Goal: Transaction & Acquisition: Purchase product/service

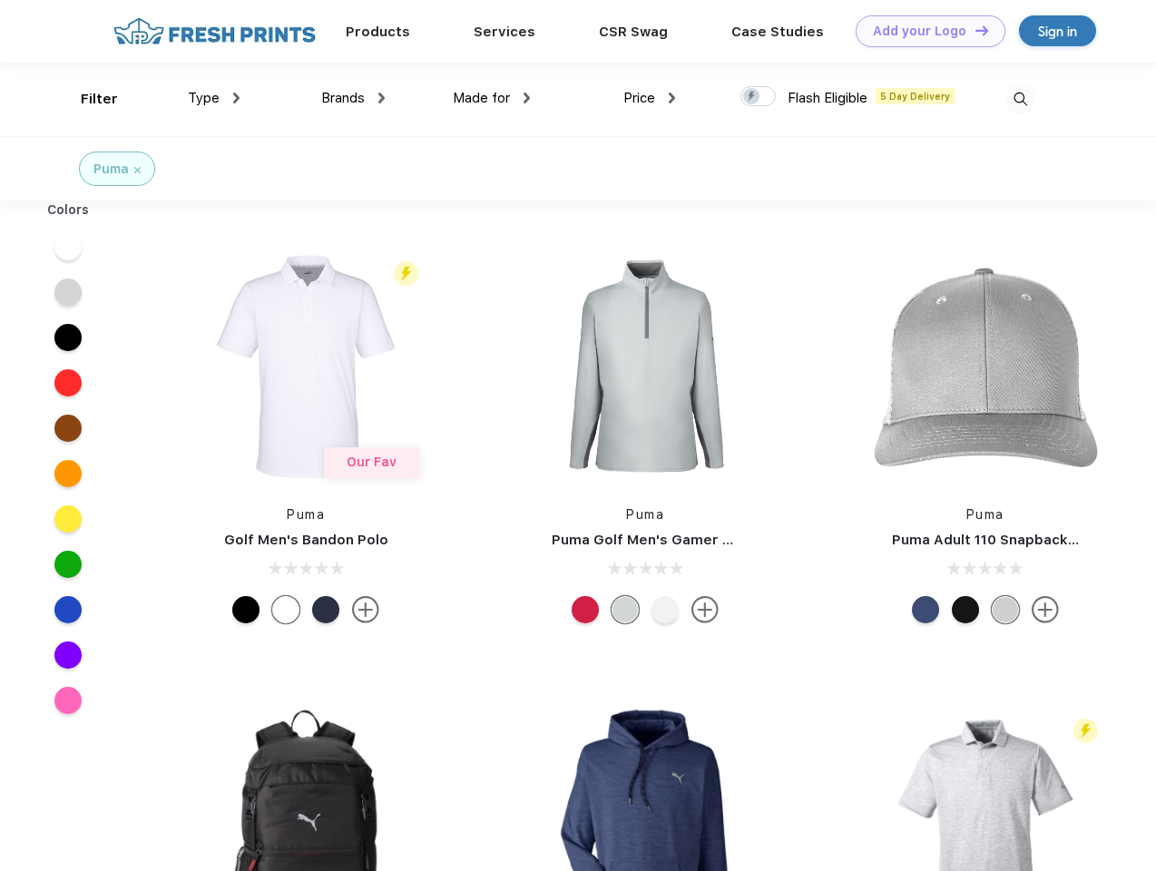
click at [924, 31] on link "Add your Logo Design Tool" at bounding box center [931, 31] width 150 height 32
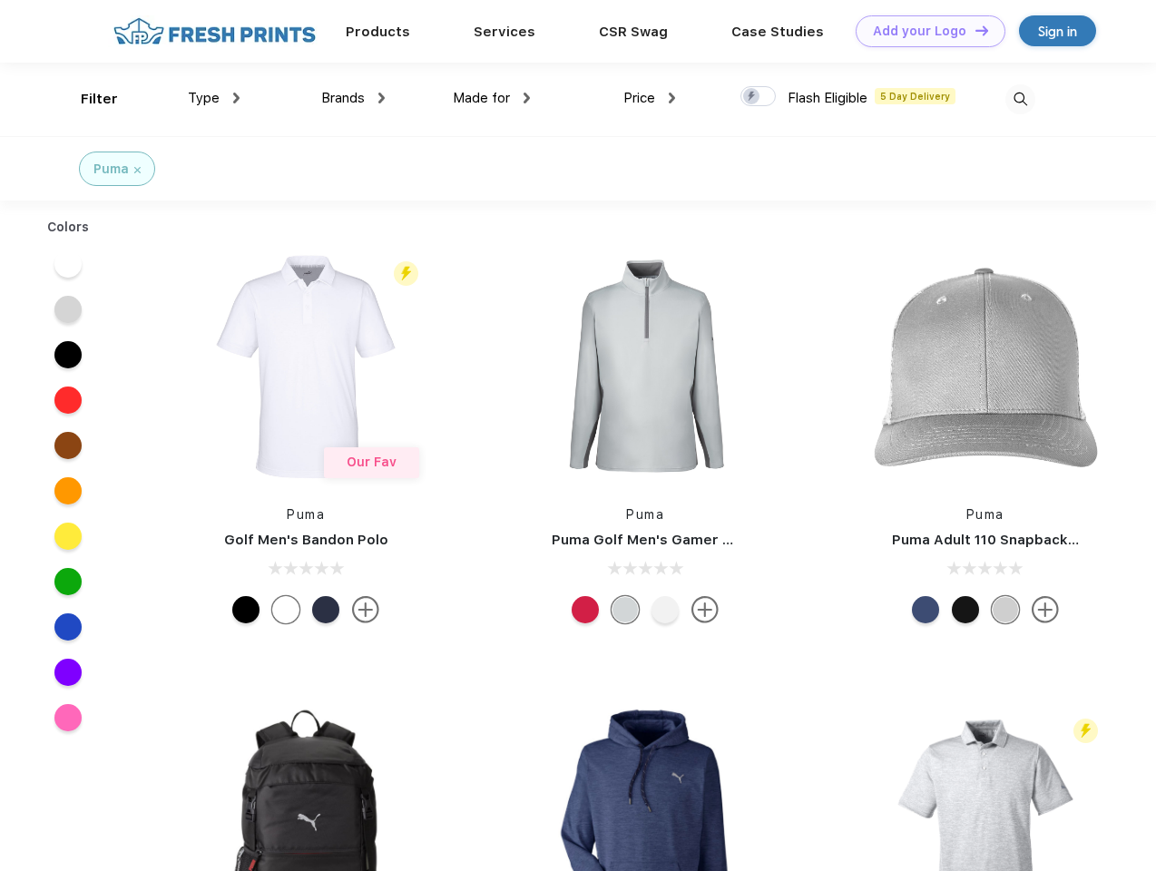
click at [0, 0] on div "Design Tool" at bounding box center [0, 0] width 0 height 0
click at [974, 30] on link "Add your Logo Design Tool" at bounding box center [931, 31] width 150 height 32
click at [87, 99] on div "Filter" at bounding box center [99, 99] width 37 height 21
click at [214, 98] on span "Type" at bounding box center [204, 98] width 32 height 16
click at [353, 98] on span "Brands" at bounding box center [343, 98] width 44 height 16
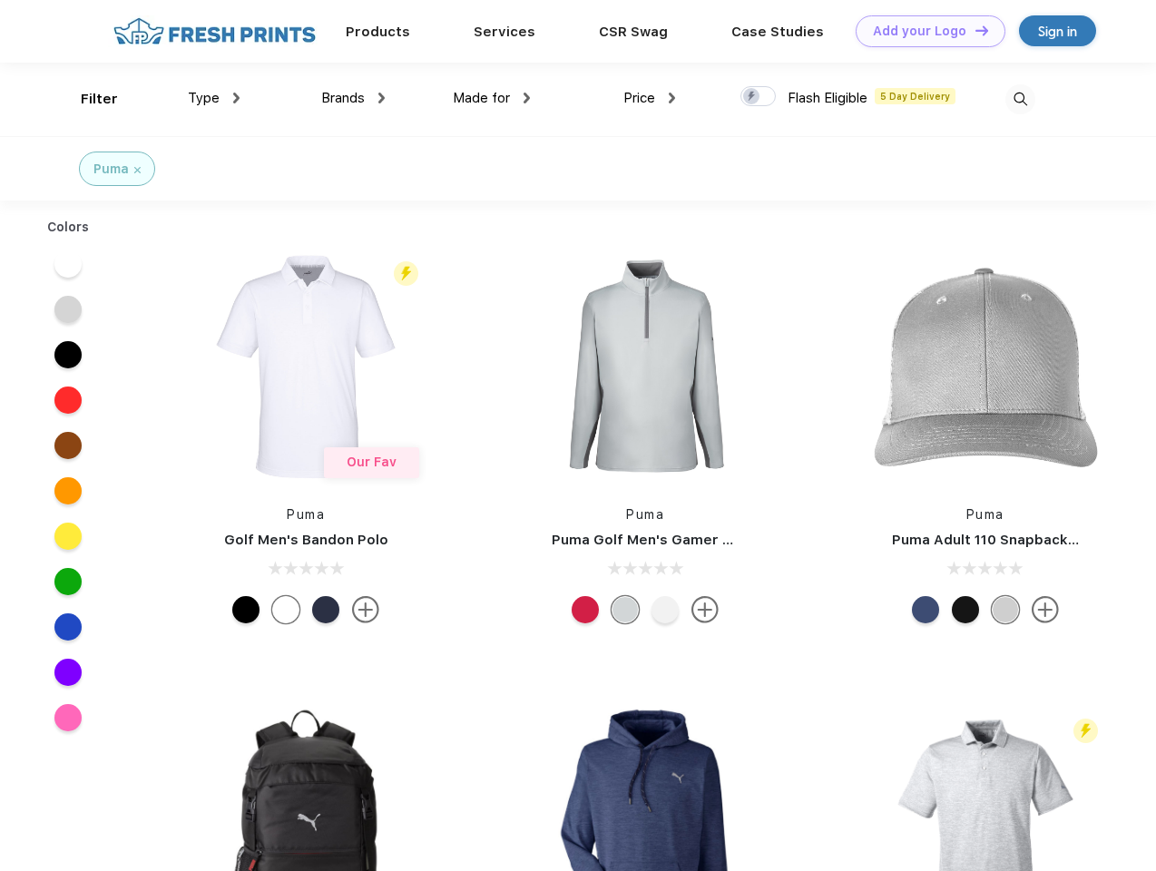
click at [492, 98] on span "Made for" at bounding box center [481, 98] width 57 height 16
click at [650, 98] on span "Price" at bounding box center [639, 98] width 32 height 16
click at [759, 97] on div at bounding box center [757, 96] width 35 height 20
click at [752, 97] on input "checkbox" at bounding box center [746, 91] width 12 height 12
click at [1020, 99] on img at bounding box center [1020, 99] width 30 height 30
